Goal: Information Seeking & Learning: Learn about a topic

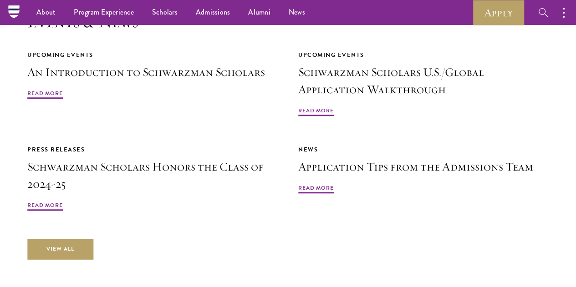
scroll to position [1962, 0]
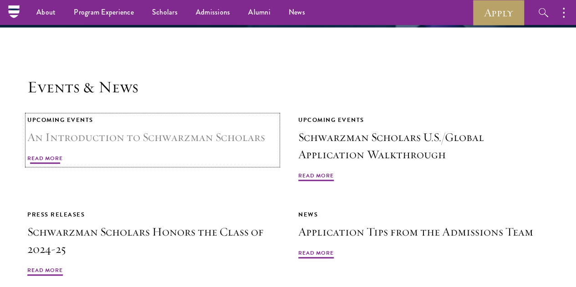
click at [229, 115] on link "Upcoming Events An Introduction to Schwarzman Scholars Read More" at bounding box center [152, 140] width 250 height 50
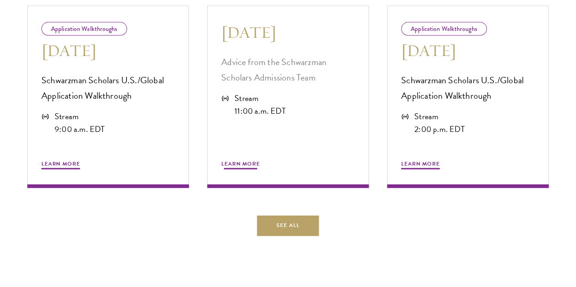
scroll to position [447, 0]
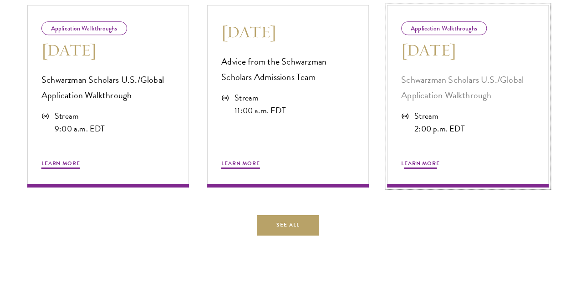
click at [426, 170] on span "Learn More" at bounding box center [420, 164] width 39 height 11
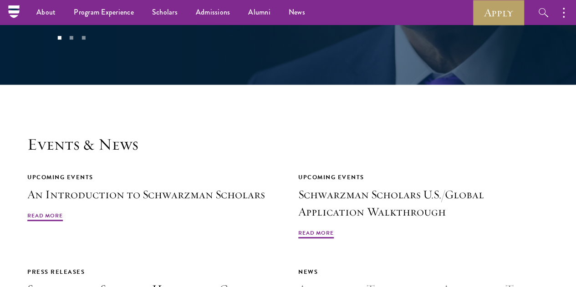
scroll to position [1892, 0]
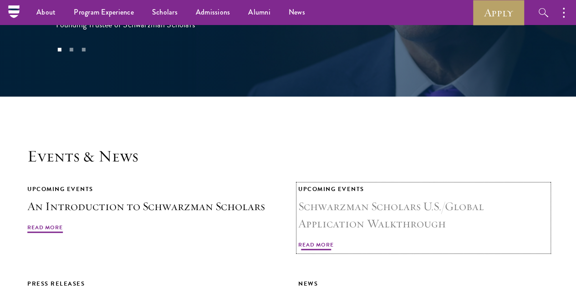
click at [431, 198] on h3 "Schwarzman Scholars U.S./Global Application Walkthrough" at bounding box center [423, 215] width 250 height 35
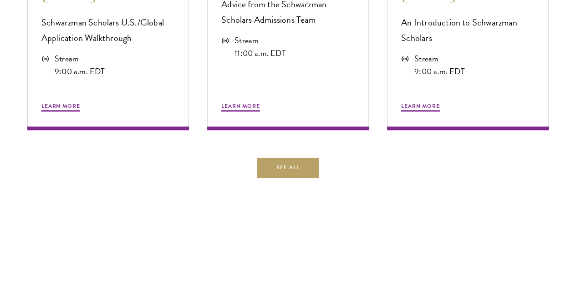
scroll to position [504, 0]
click at [305, 27] on p "Advice from the Schwarzman Scholars Admissions Team" at bounding box center [287, 11] width 133 height 31
